Goal: Book appointment/travel/reservation

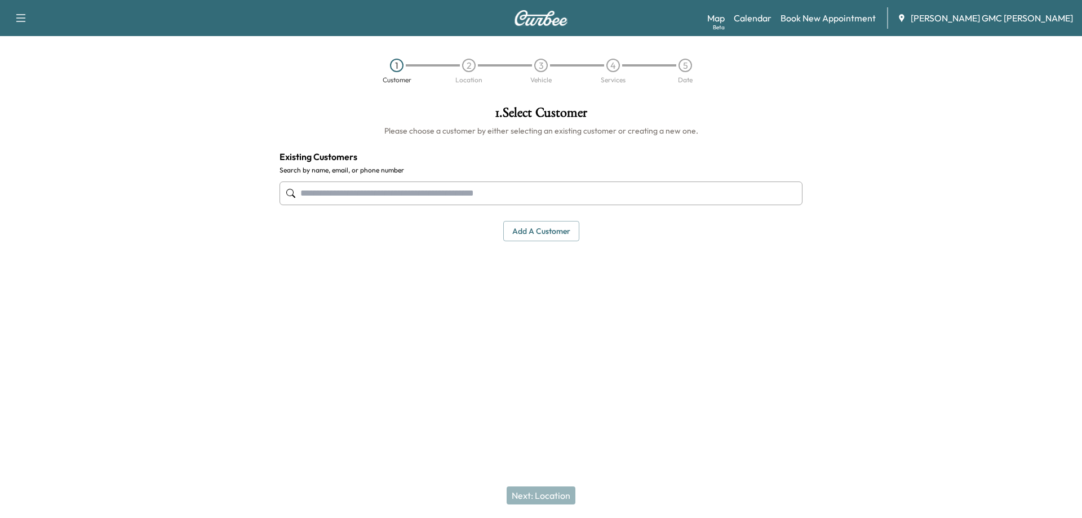
click at [794, 25] on div "Map Beta Calendar Book New Appointment Todd Wenzel Buick GMC Davison" at bounding box center [890, 17] width 366 height 21
click at [771, 18] on link "Calendar" at bounding box center [752, 18] width 38 height 14
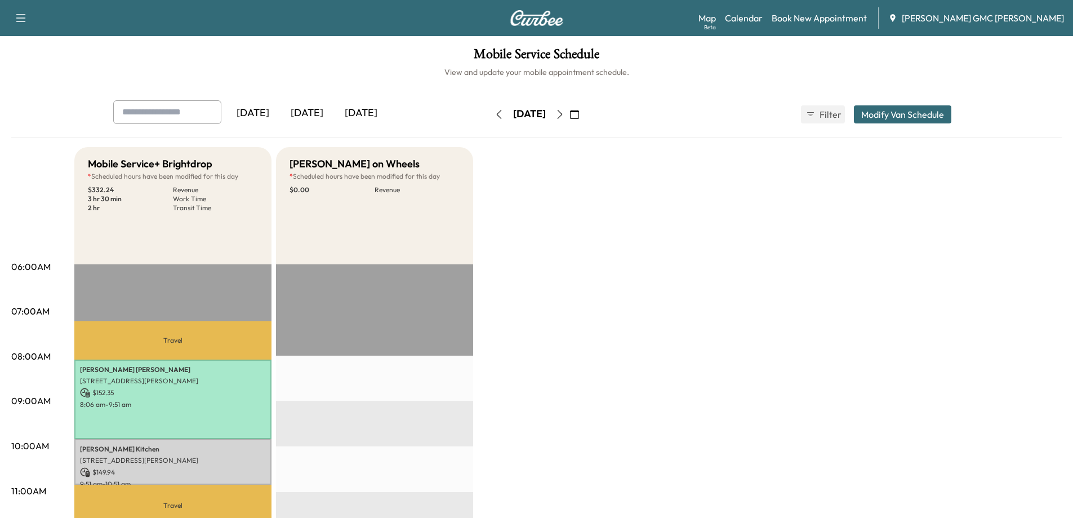
click at [564, 118] on icon "button" at bounding box center [559, 114] width 9 height 9
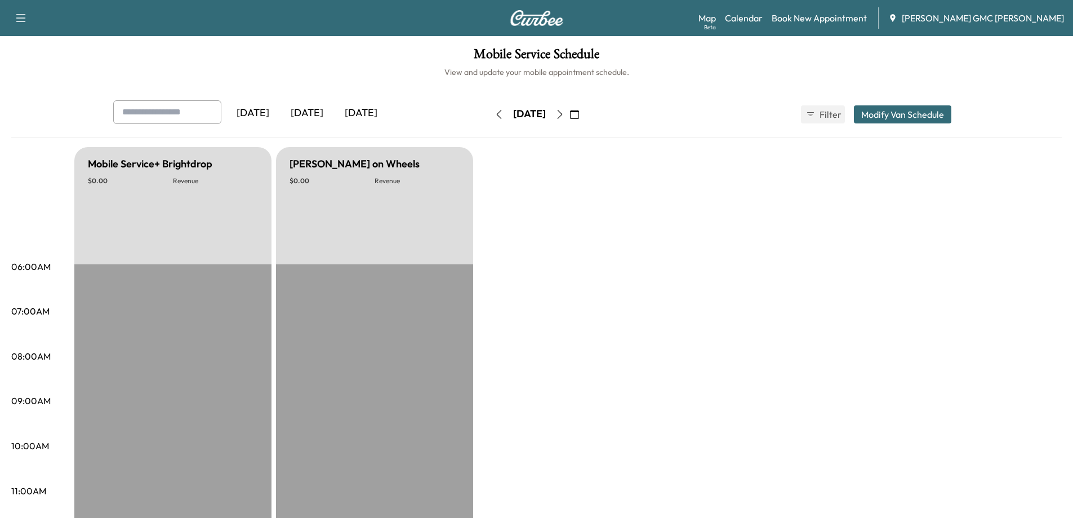
click at [564, 112] on icon "button" at bounding box center [559, 114] width 9 height 9
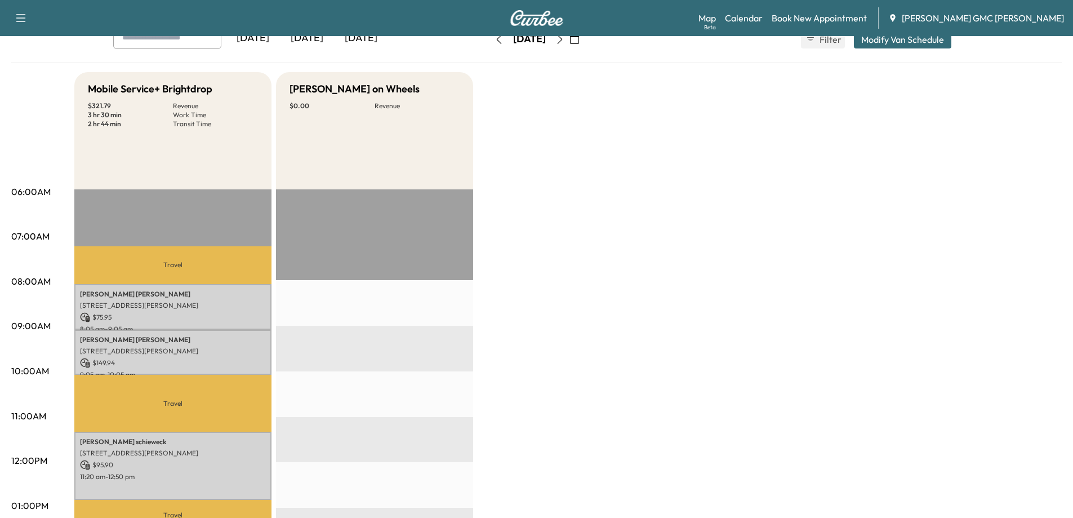
scroll to position [169, 0]
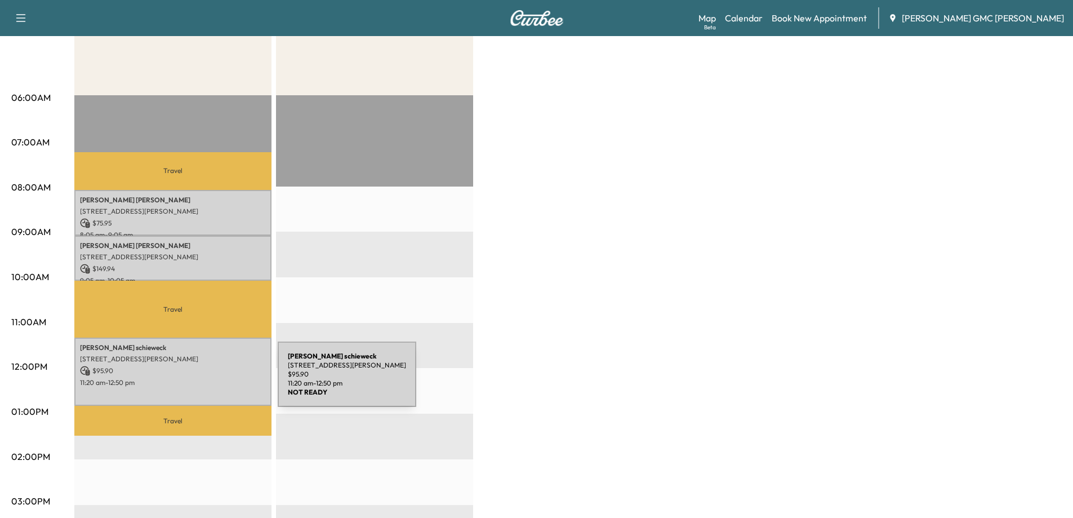
click at [193, 381] on p "11:20 am - 12:50 pm" at bounding box center [173, 382] width 186 height 9
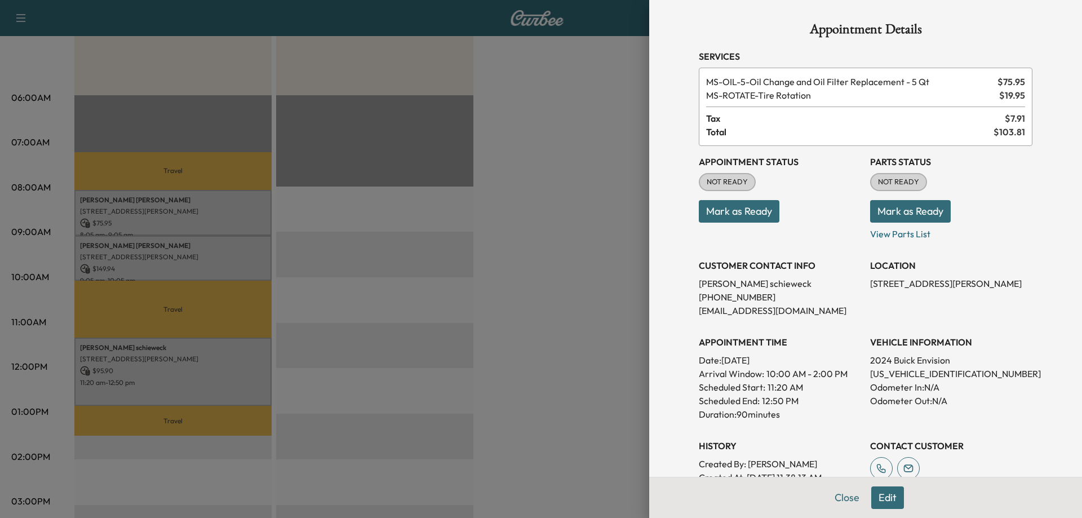
click at [878, 501] on button "Edit" at bounding box center [887, 497] width 33 height 23
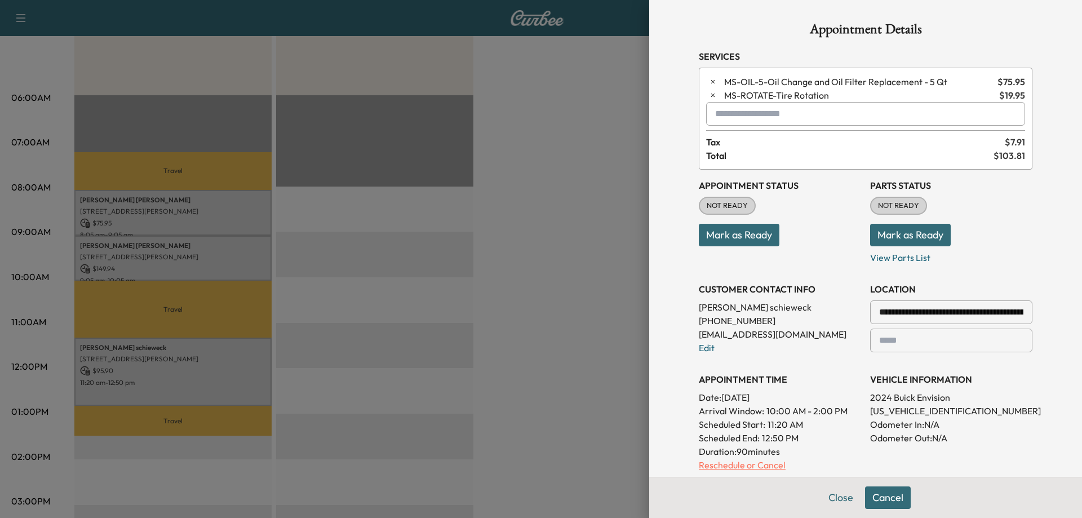
click at [722, 459] on p "Reschedule or Cancel" at bounding box center [780, 465] width 162 height 14
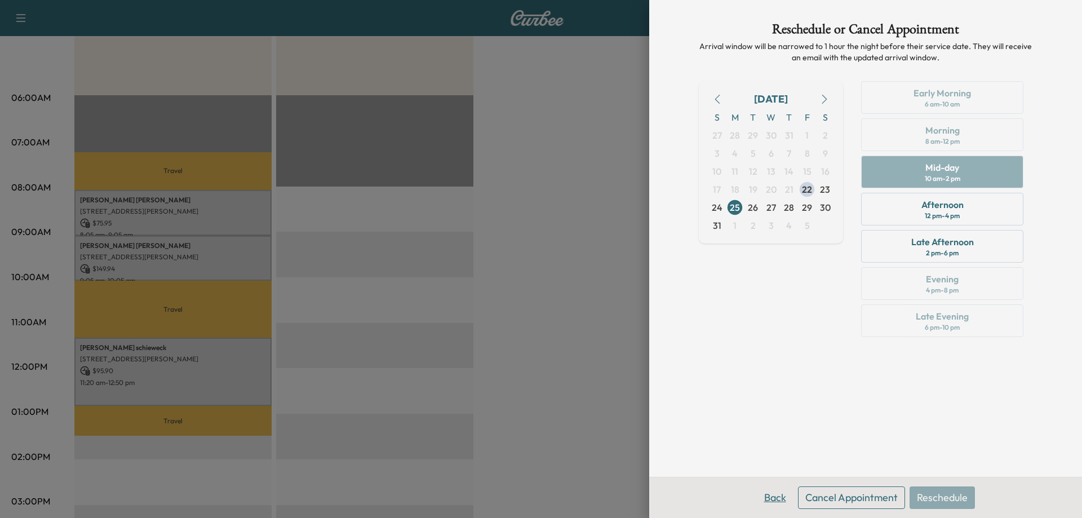
click at [771, 497] on button "Back" at bounding box center [775, 497] width 37 height 23
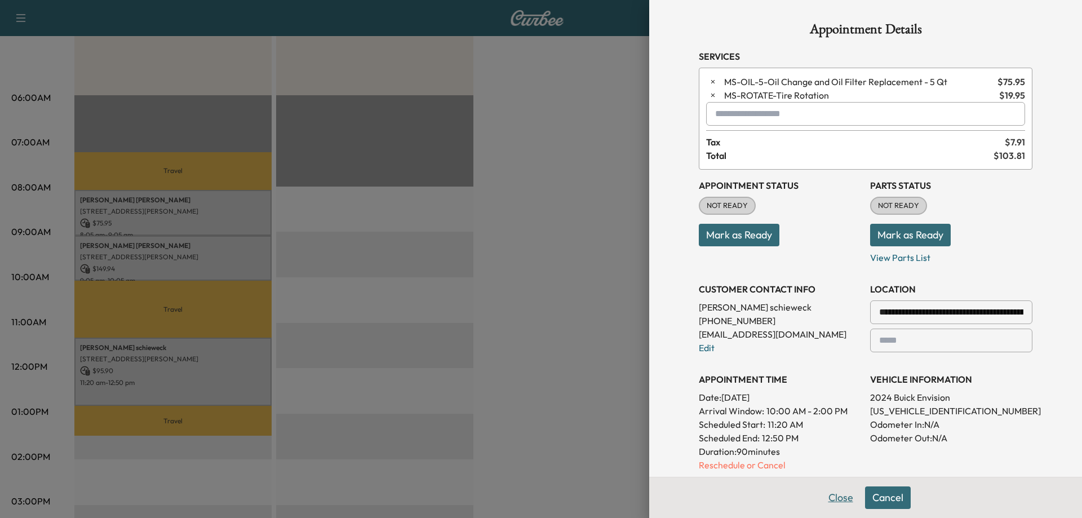
click at [832, 499] on button "Close" at bounding box center [840, 497] width 39 height 23
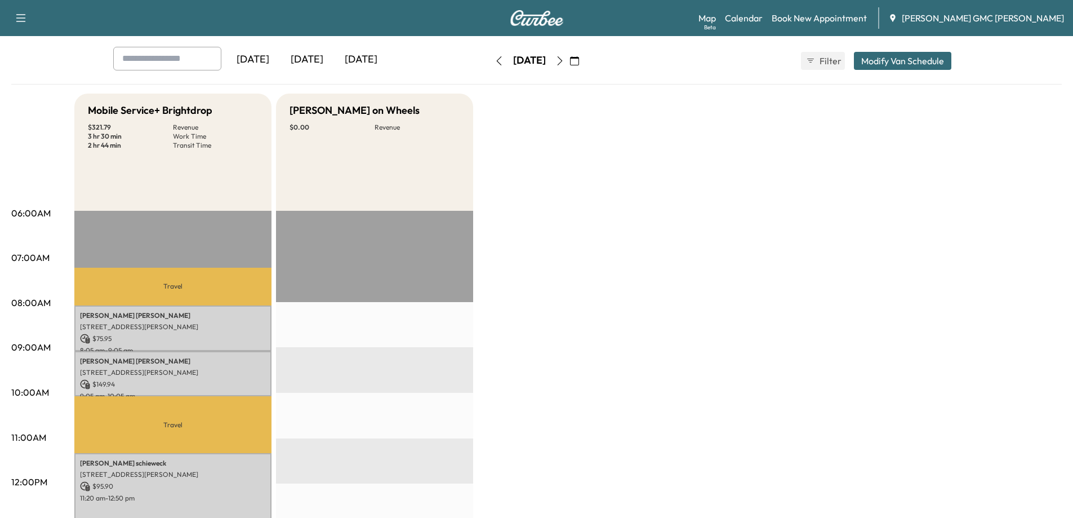
scroll to position [0, 0]
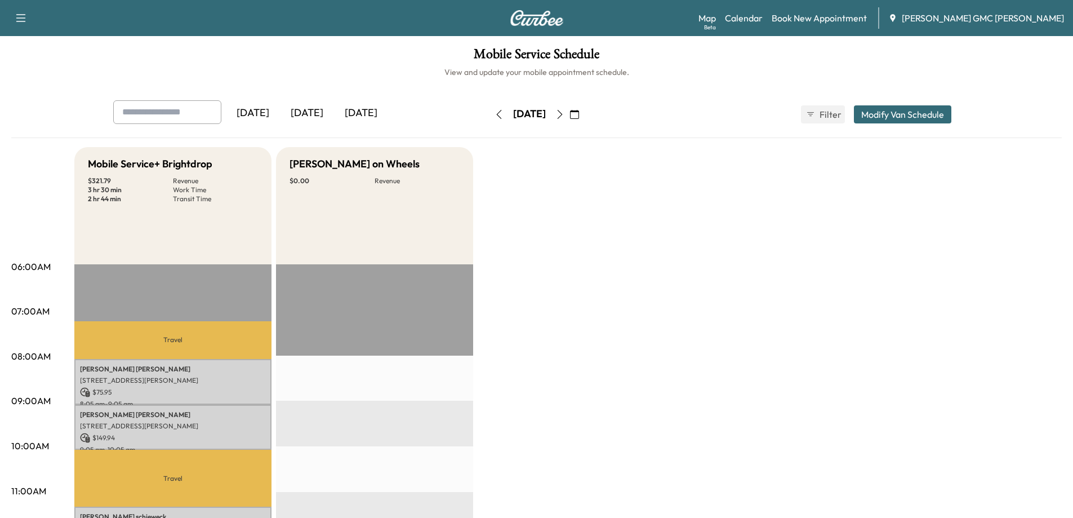
click at [564, 117] on icon "button" at bounding box center [559, 114] width 9 height 9
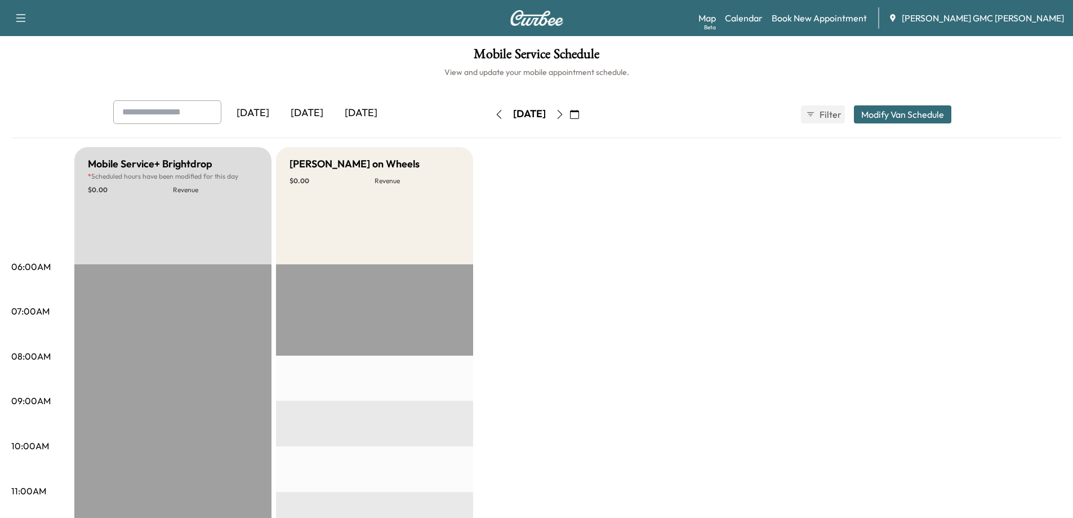
click at [564, 113] on icon "button" at bounding box center [559, 114] width 9 height 9
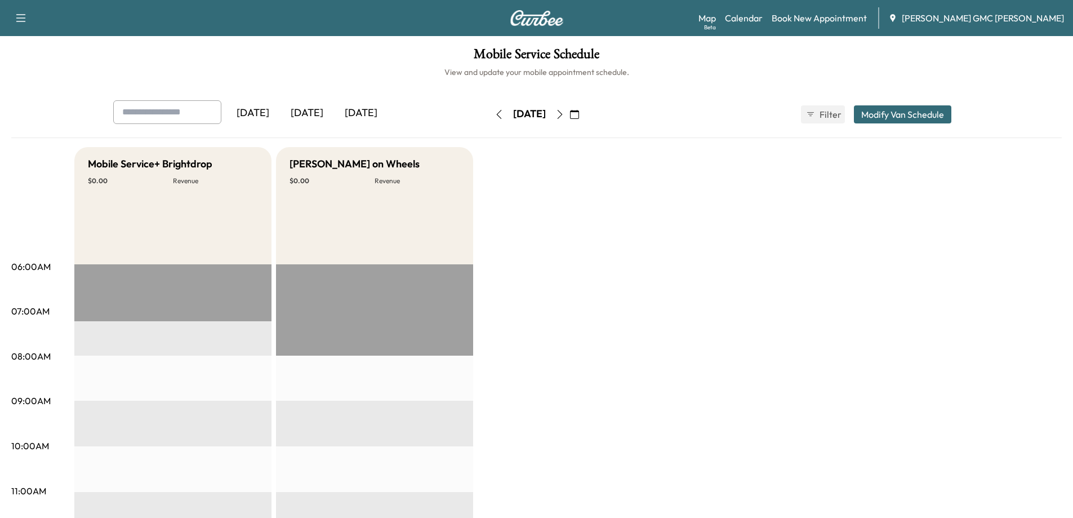
click at [564, 112] on icon "button" at bounding box center [559, 114] width 9 height 9
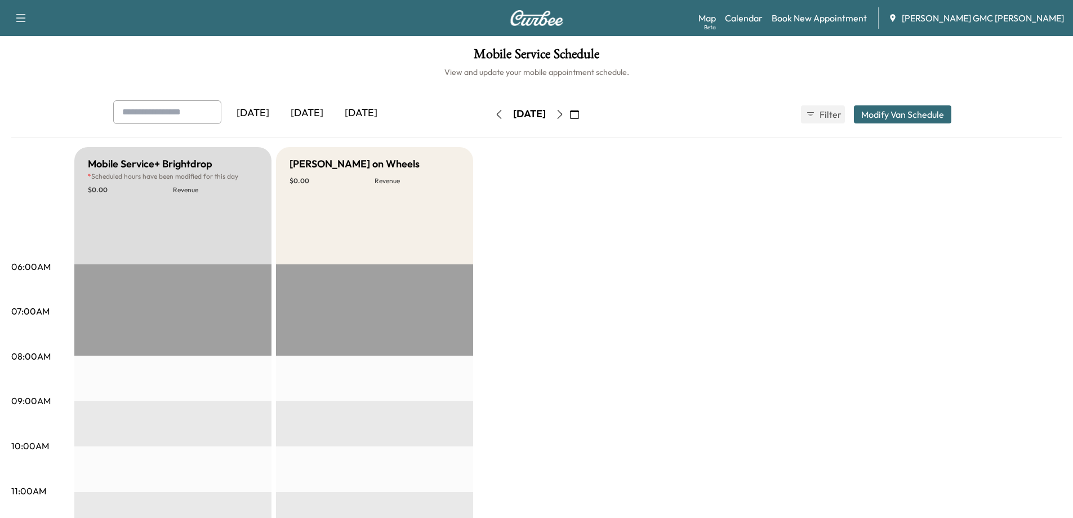
click at [564, 116] on icon "button" at bounding box center [559, 114] width 9 height 9
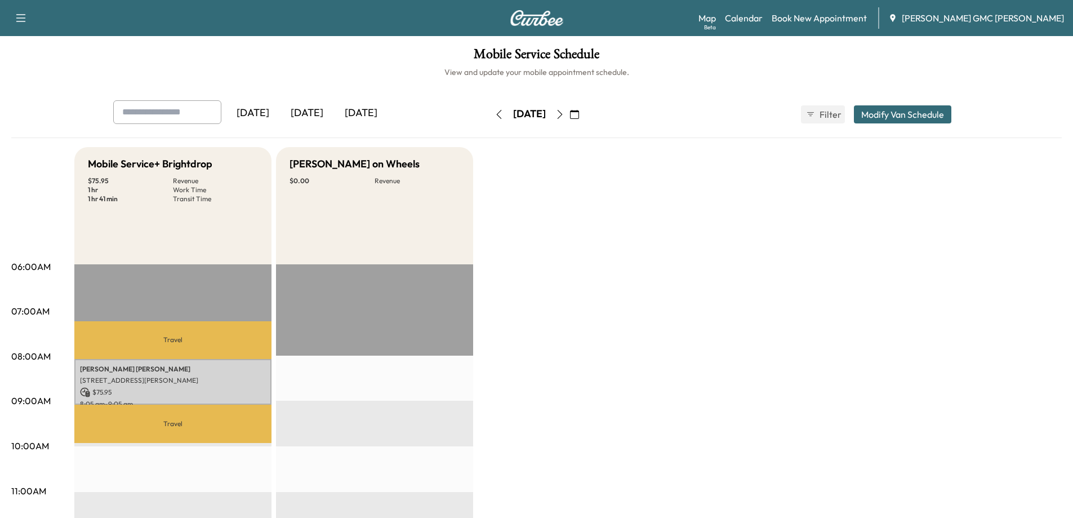
click at [579, 117] on icon "button" at bounding box center [574, 114] width 9 height 9
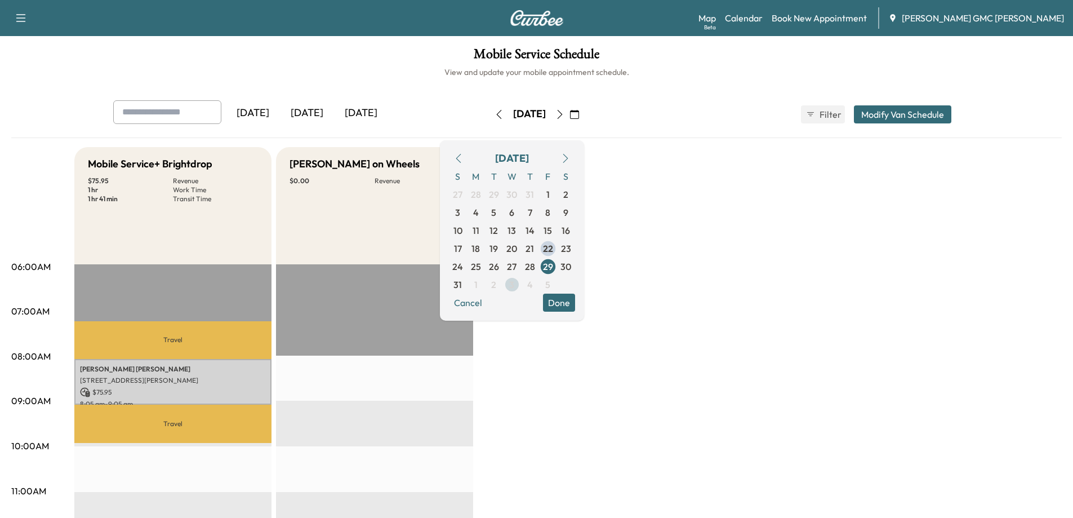
click at [514, 287] on span "3" at bounding box center [511, 285] width 5 height 14
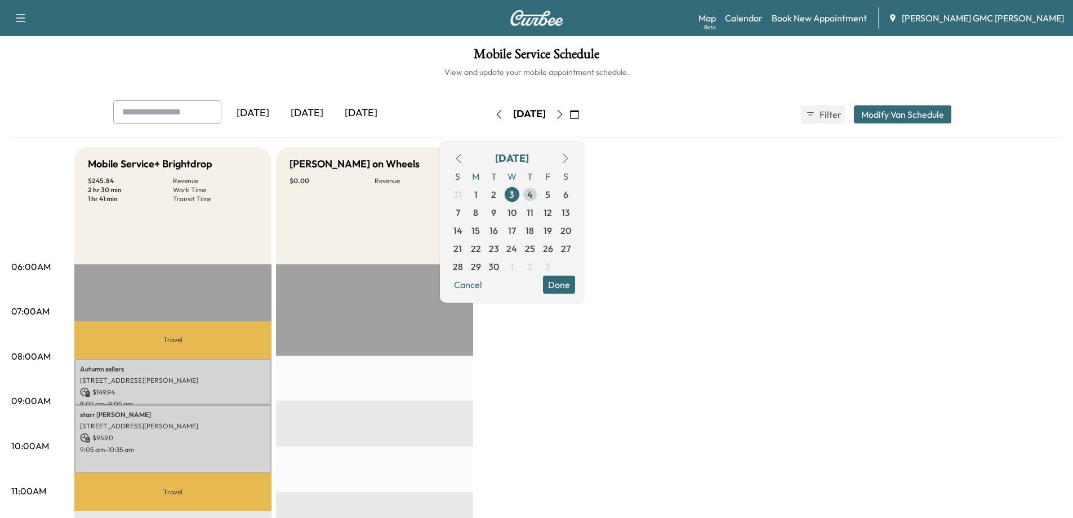
click at [539, 193] on span "4" at bounding box center [530, 194] width 18 height 18
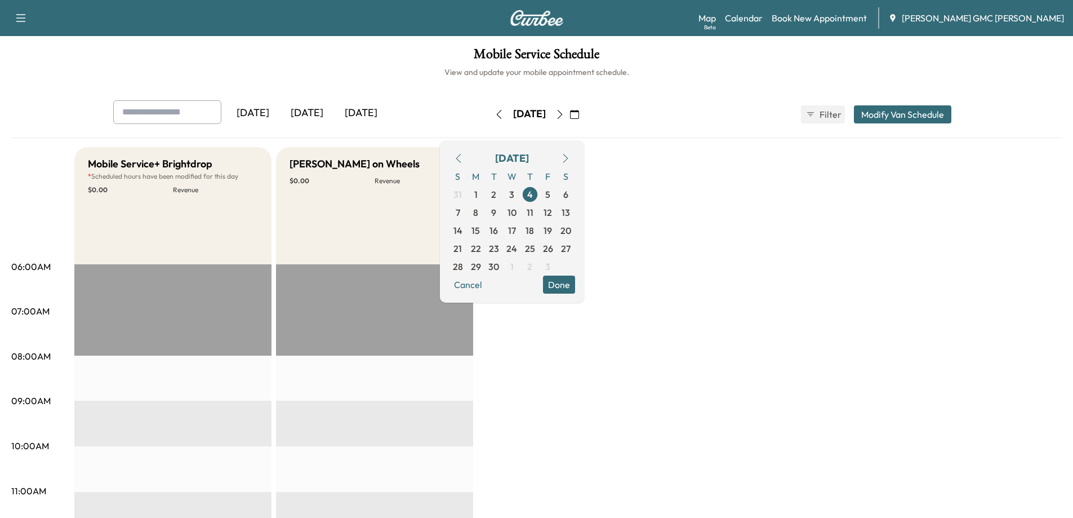
click at [382, 75] on h6 "View and update your mobile appointment schedule." at bounding box center [536, 71] width 1051 height 11
click at [463, 160] on icon "button" at bounding box center [458, 158] width 9 height 9
click at [481, 264] on span "25" at bounding box center [476, 267] width 10 height 14
